Goal: Task Accomplishment & Management: Manage account settings

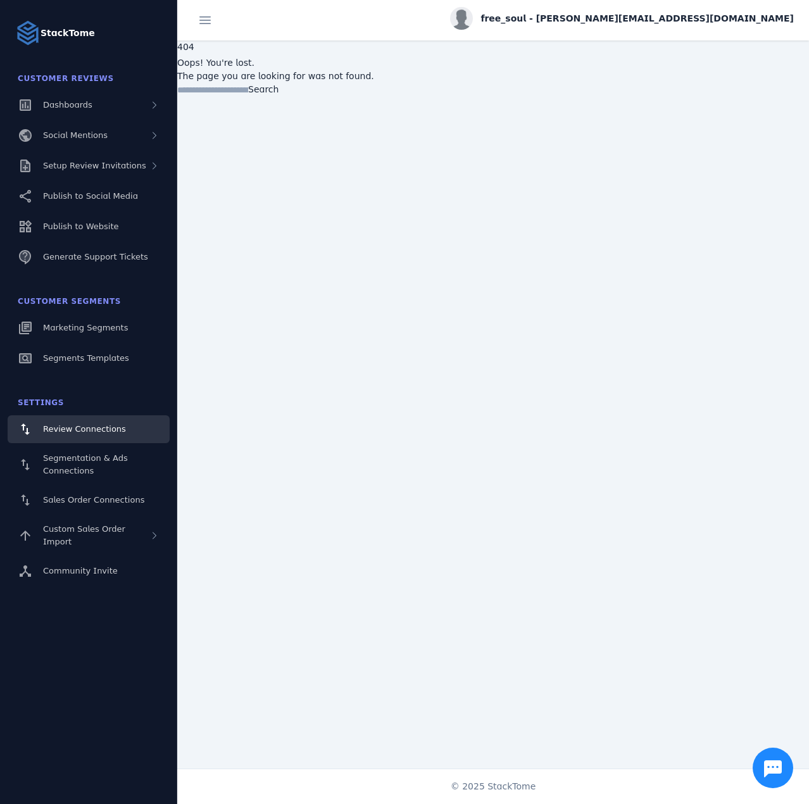
click at [99, 424] on span "Review Connections" at bounding box center [84, 429] width 83 height 10
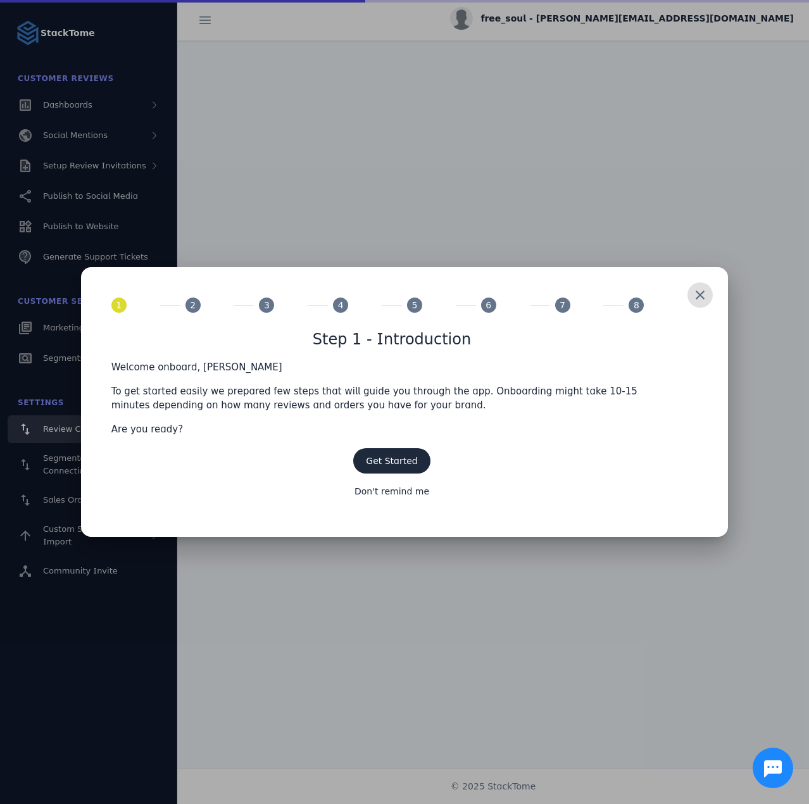
click at [706, 293] on span at bounding box center [700, 295] width 30 height 30
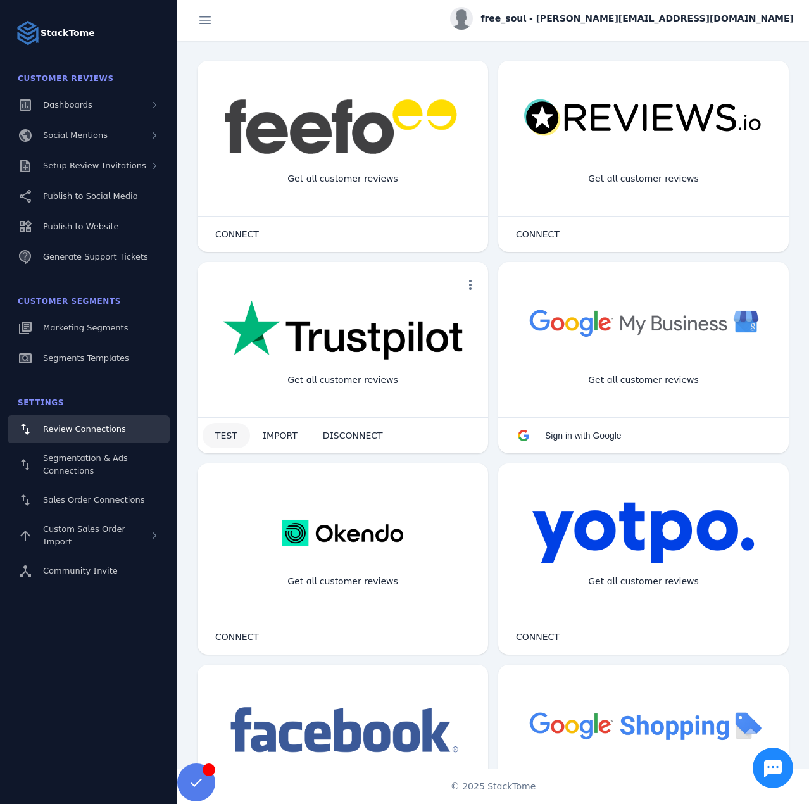
click at [220, 433] on span "TEST" at bounding box center [226, 435] width 22 height 9
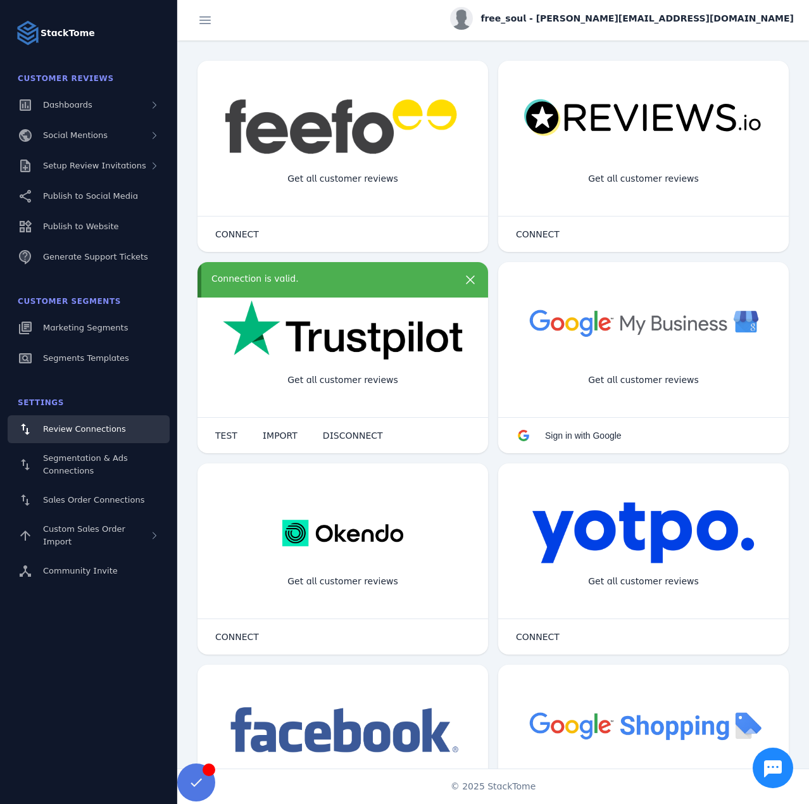
click at [200, 787] on span at bounding box center [196, 783] width 30 height 30
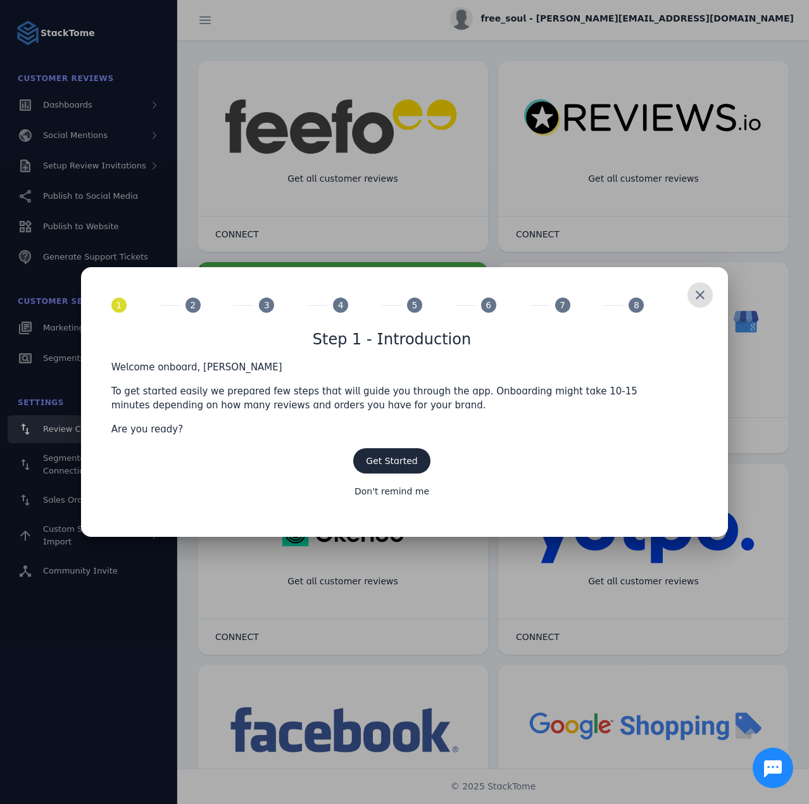
click at [466, 222] on div at bounding box center [404, 402] width 809 height 804
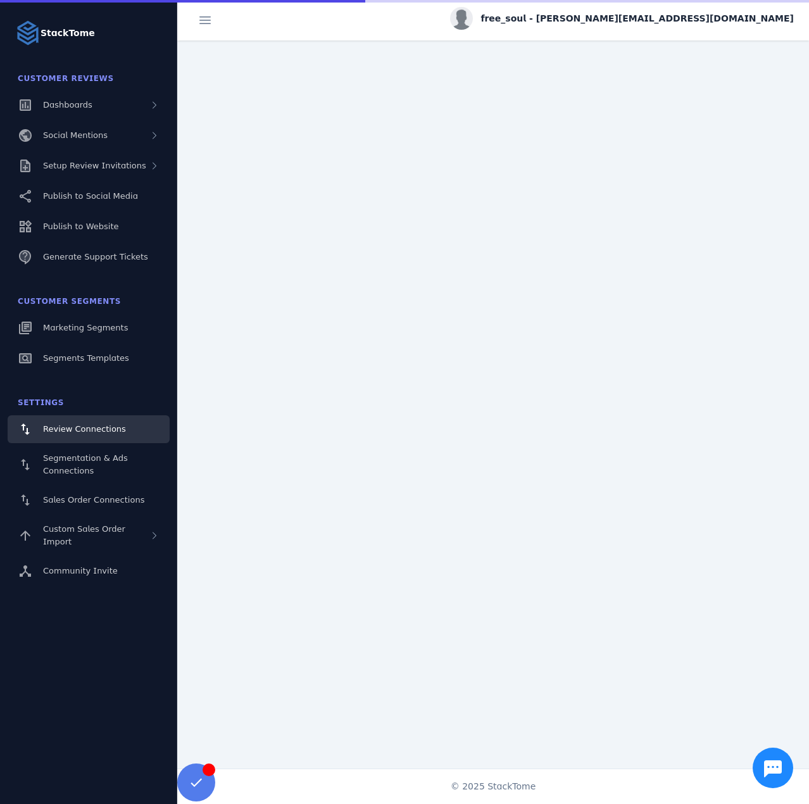
click at [706, 23] on span "free_soul - [PERSON_NAME][EMAIL_ADDRESS][DOMAIN_NAME]" at bounding box center [638, 18] width 314 height 13
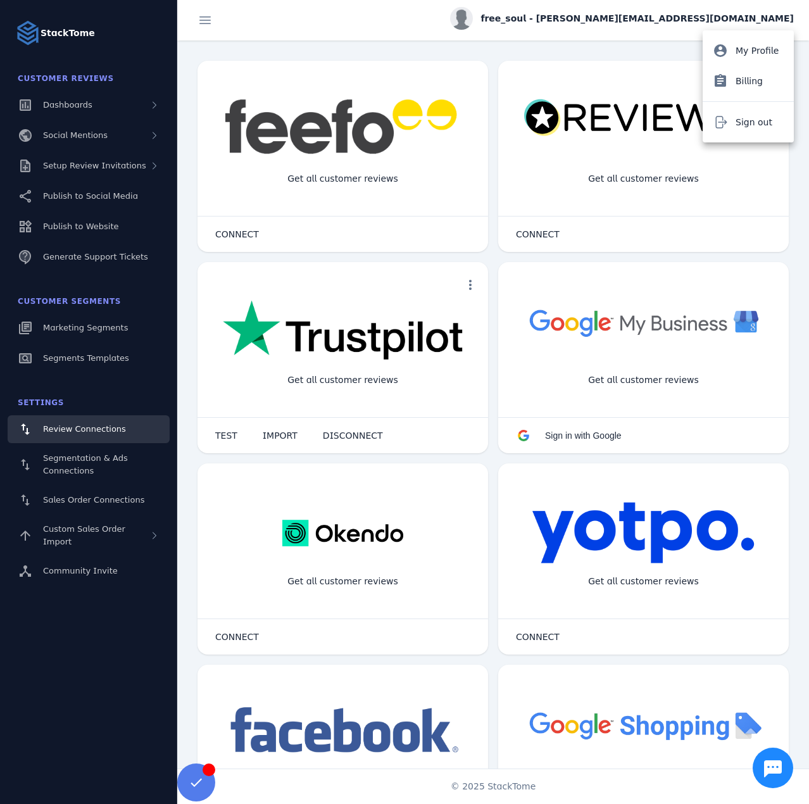
click at [120, 106] on div at bounding box center [404, 402] width 809 height 804
click at [84, 106] on span "Dashboards" at bounding box center [67, 105] width 49 height 10
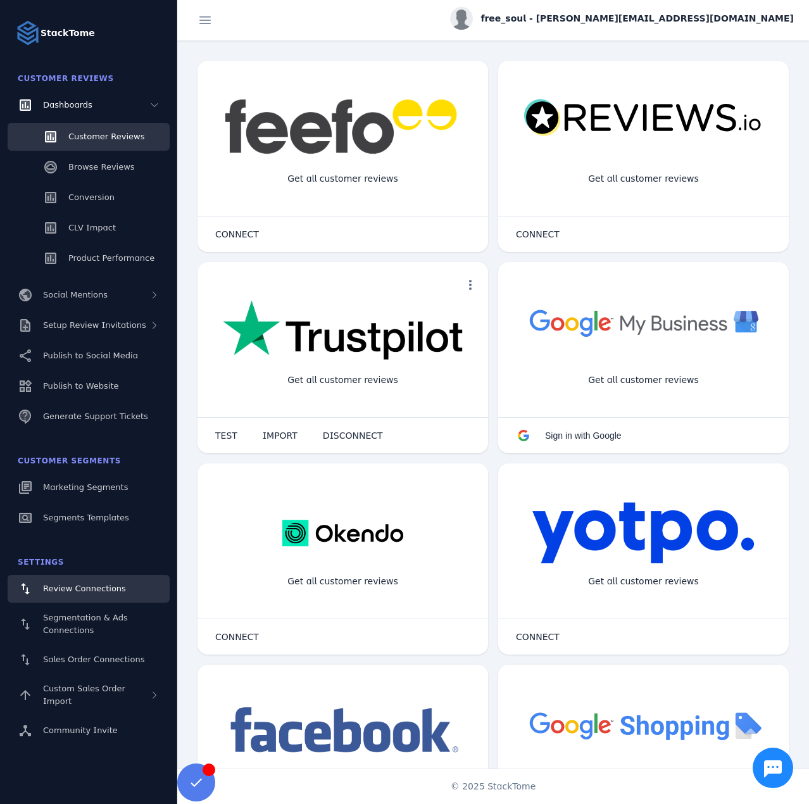
click at [82, 128] on link "Customer Reviews" at bounding box center [89, 137] width 162 height 28
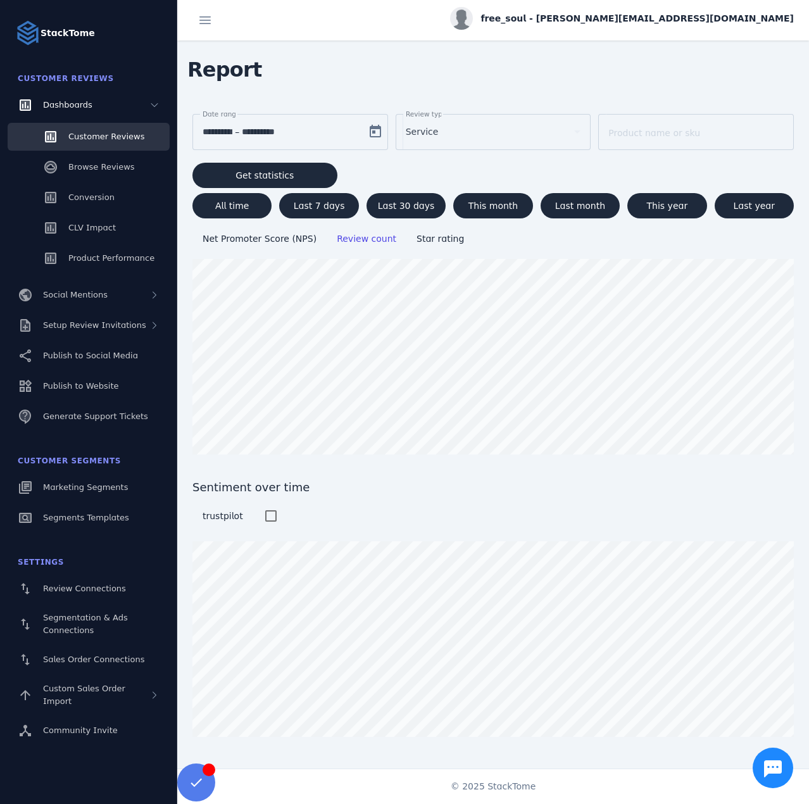
click at [719, 14] on span "free_soul - [PERSON_NAME][EMAIL_ADDRESS][DOMAIN_NAME]" at bounding box center [638, 18] width 314 height 13
click at [753, 118] on span "Sign out" at bounding box center [754, 122] width 37 height 15
